Goal: Transaction & Acquisition: Purchase product/service

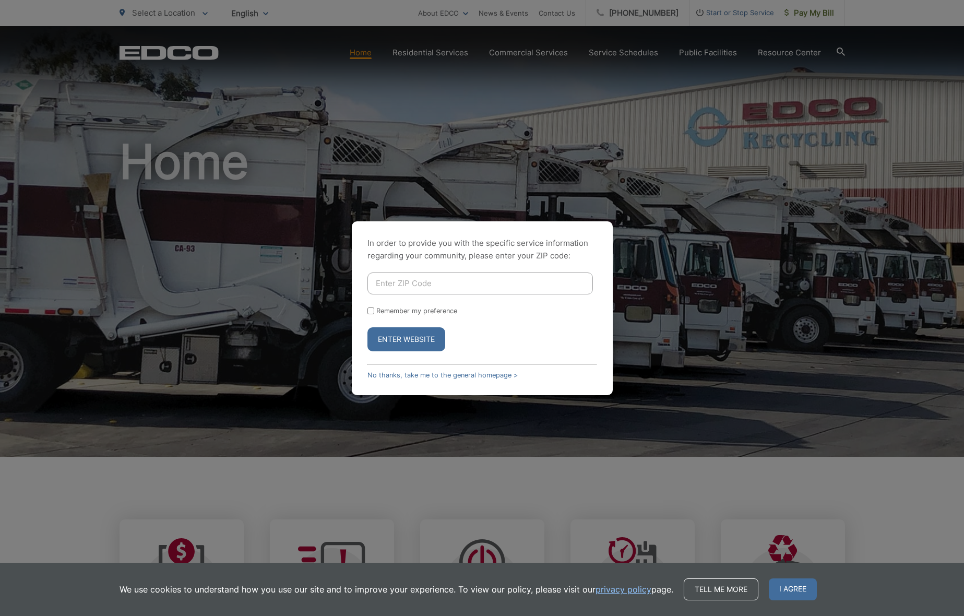
click at [427, 285] on input "Enter ZIP Code" at bounding box center [481, 284] width 226 height 22
type input "92118"
click at [372, 310] on input "Remember my preference" at bounding box center [371, 311] width 7 height 7
checkbox input "true"
click at [433, 336] on button "Enter Website" at bounding box center [407, 339] width 78 height 24
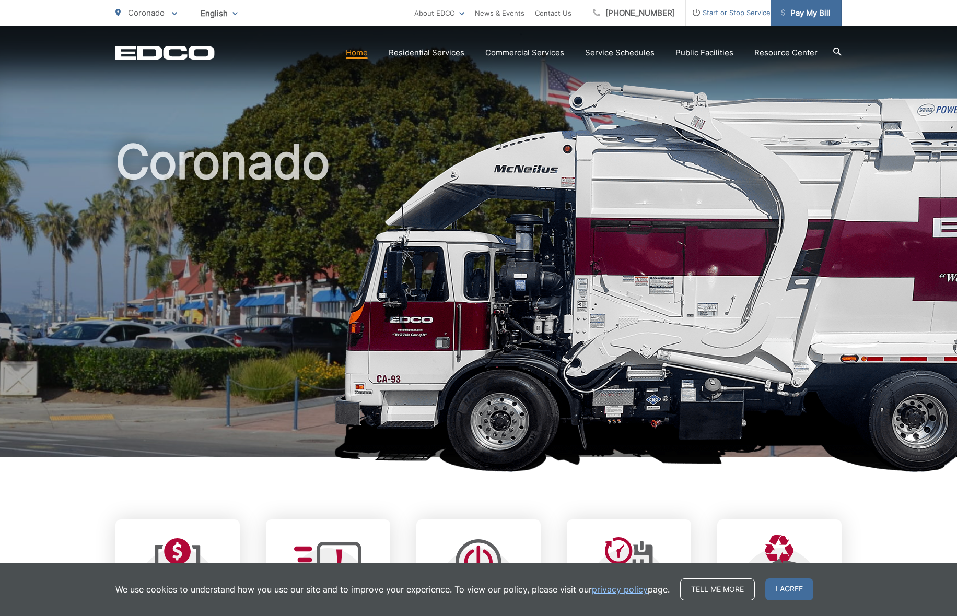
click at [812, 13] on span "Pay My Bill" at bounding box center [806, 13] width 50 height 13
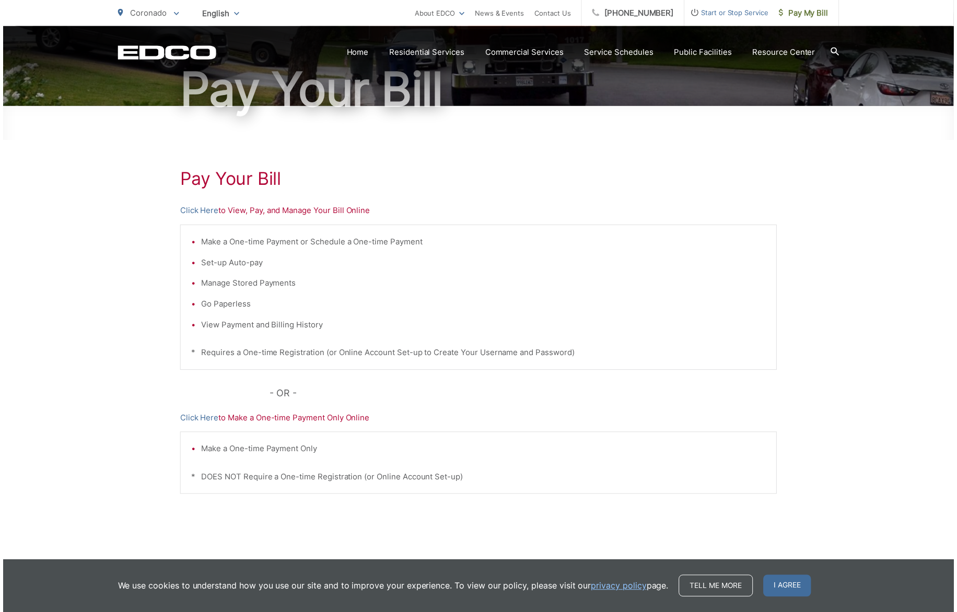
scroll to position [44, 0]
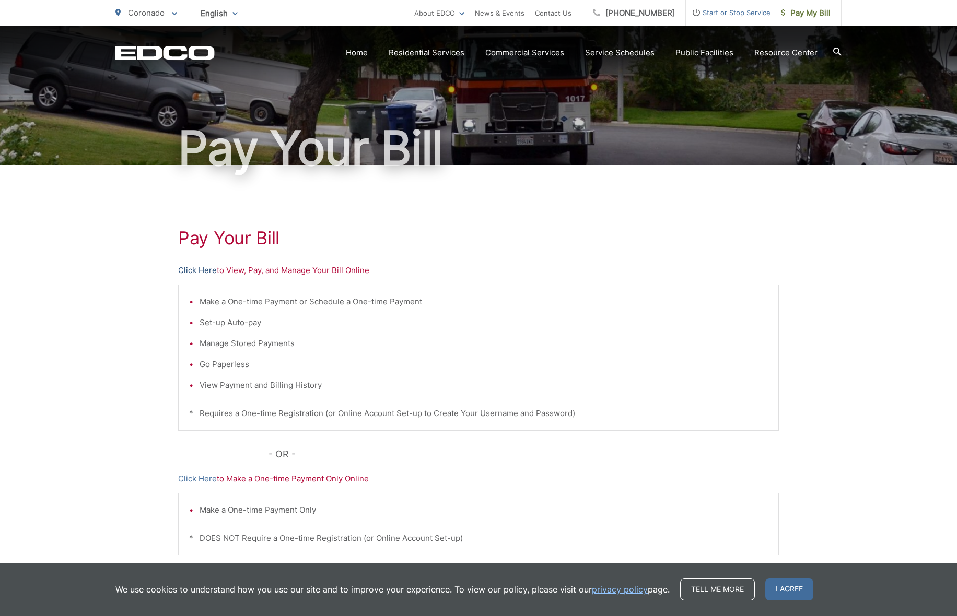
click at [196, 269] on link "Click Here" at bounding box center [197, 270] width 39 height 13
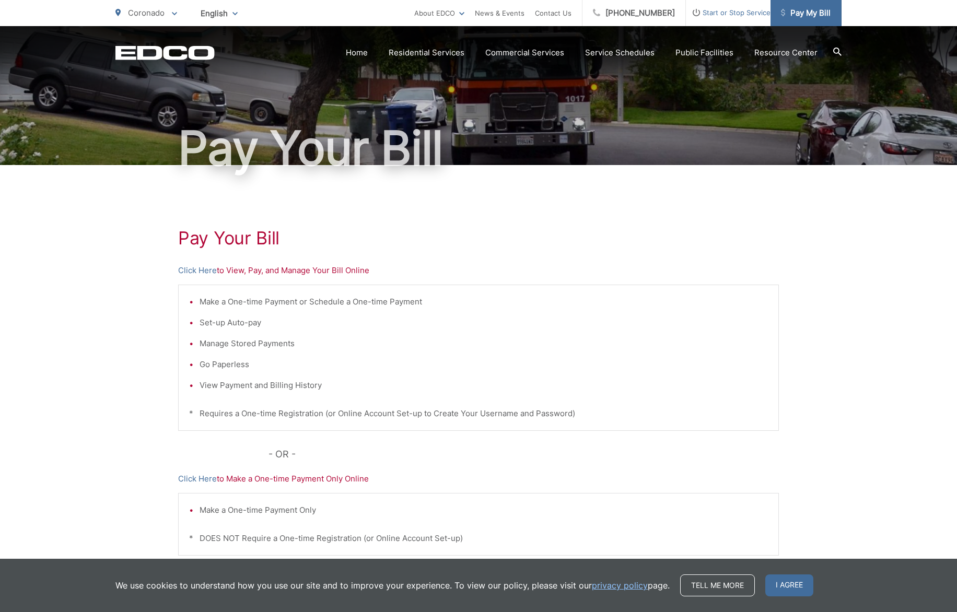
click at [808, 9] on span "Pay My Bill" at bounding box center [806, 13] width 50 height 13
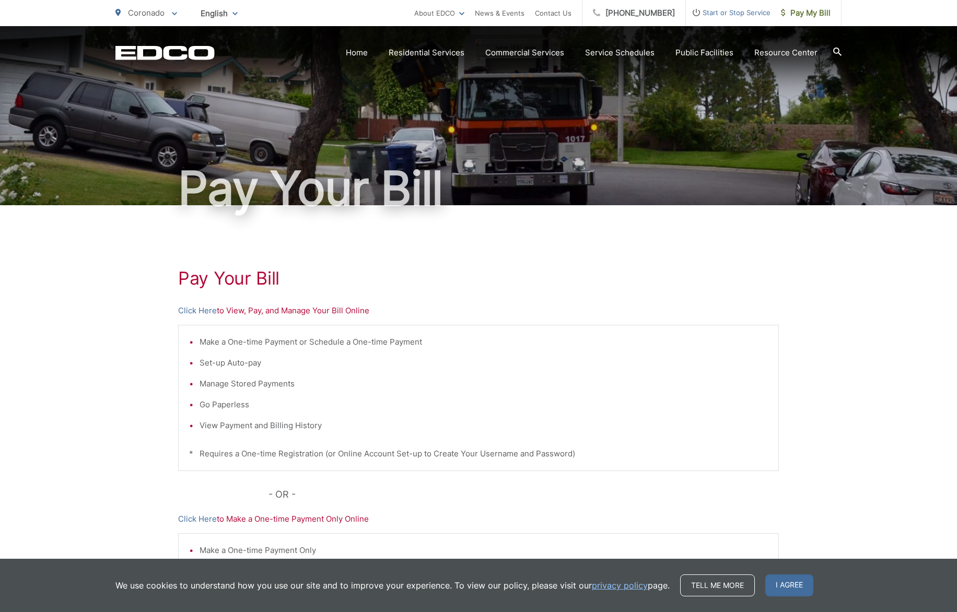
scroll to position [4, 0]
click at [806, 15] on span "Pay My Bill" at bounding box center [806, 13] width 50 height 13
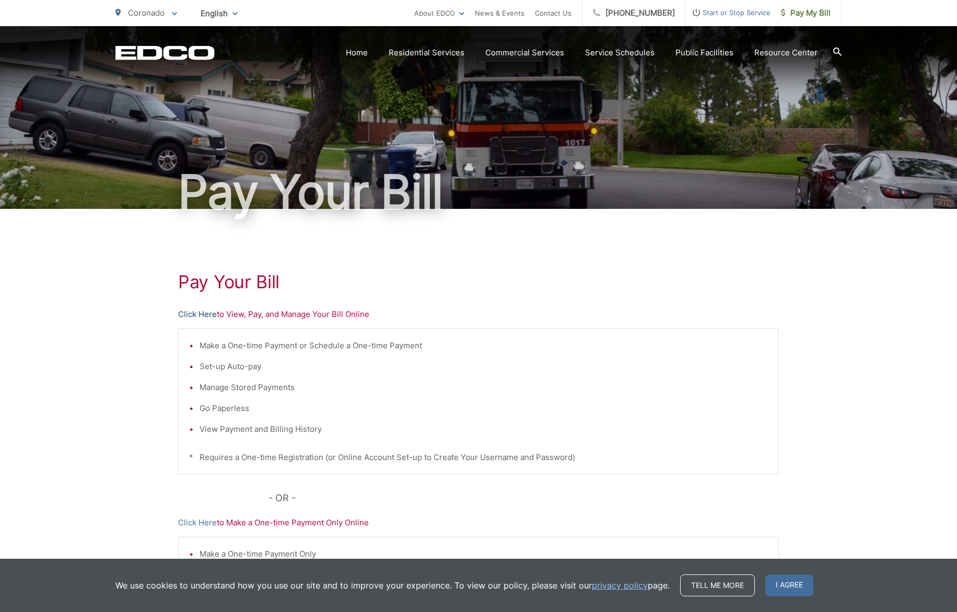
click at [199, 312] on link "Click Here" at bounding box center [197, 314] width 39 height 13
